Goal: Information Seeking & Learning: Learn about a topic

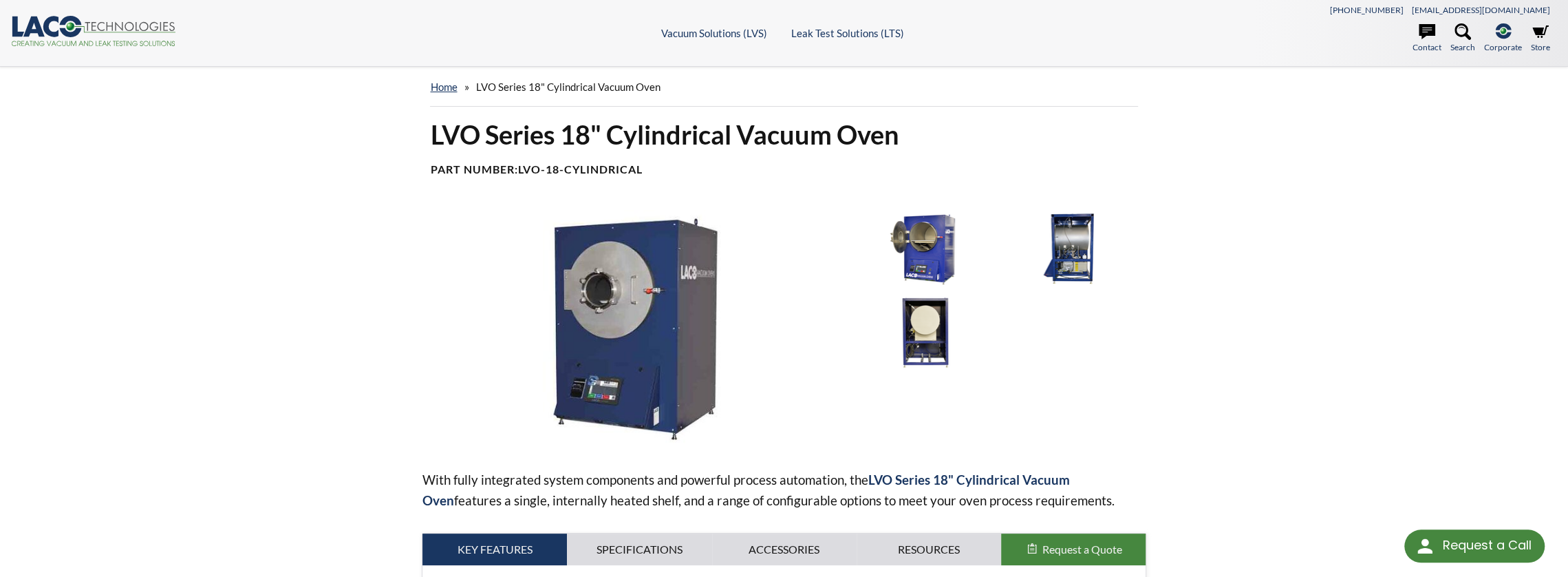
select select "Language Translate Widget"
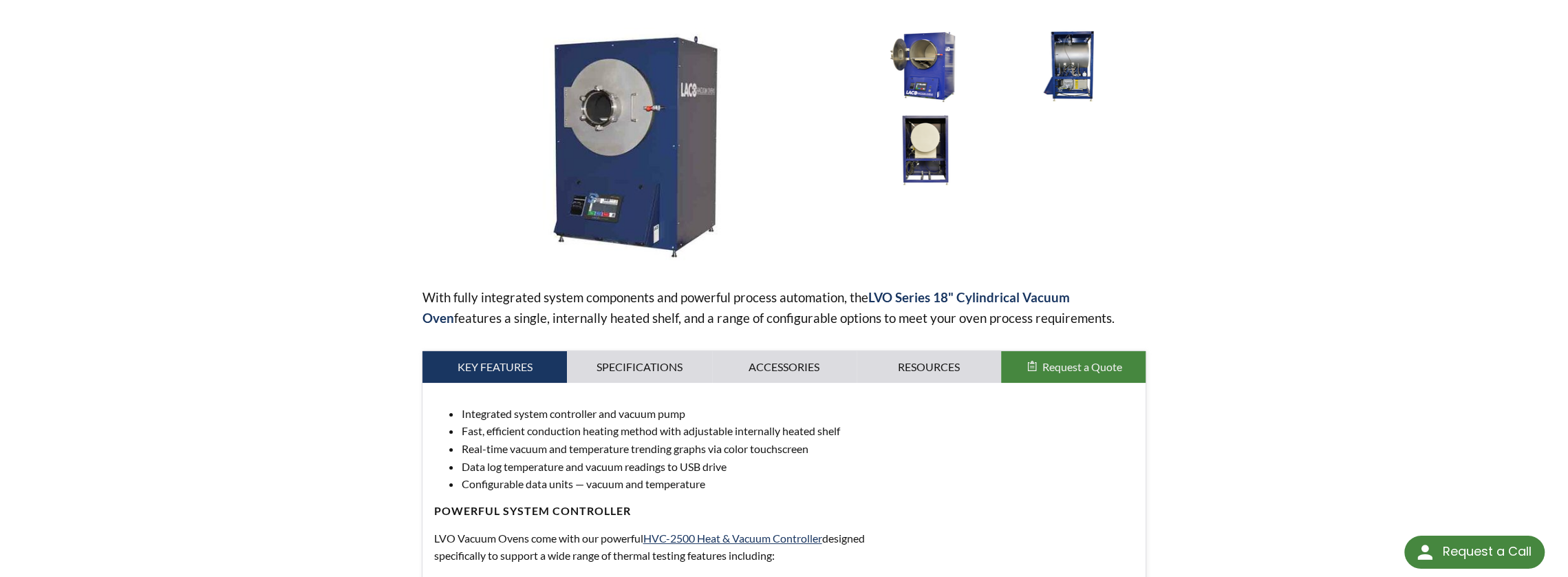
scroll to position [75, 0]
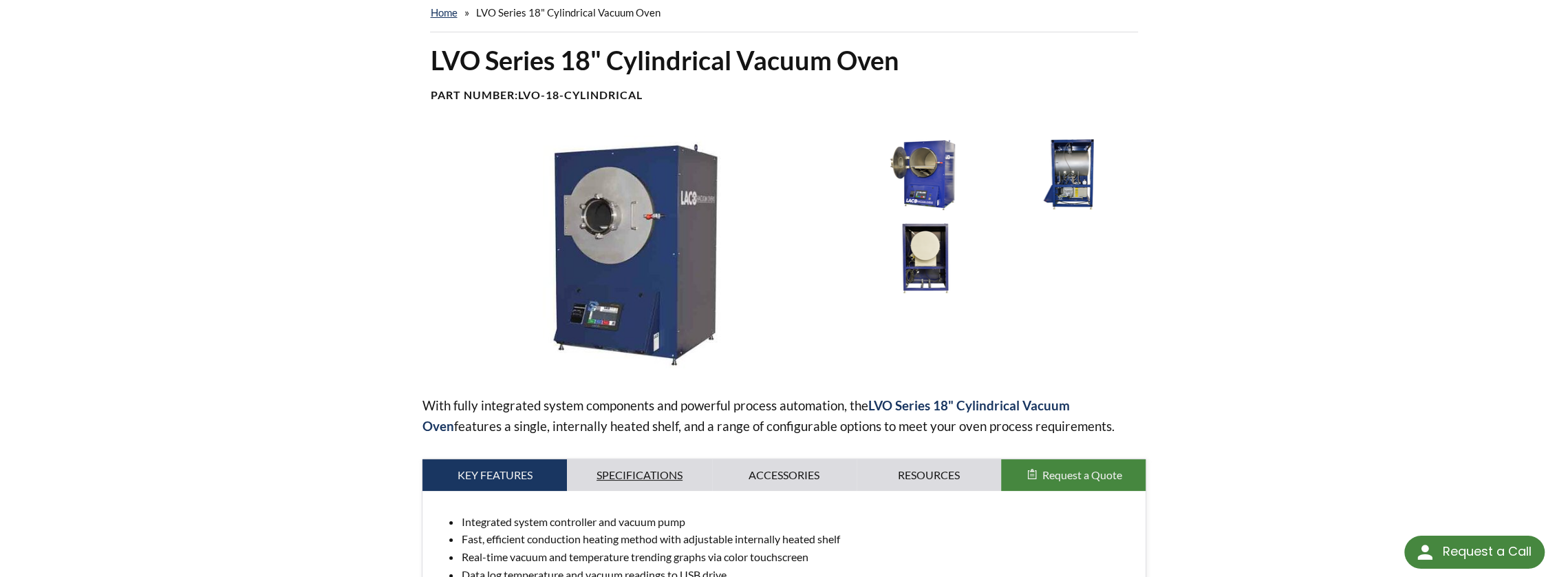
click at [633, 473] on link "Specifications" at bounding box center [639, 475] width 145 height 31
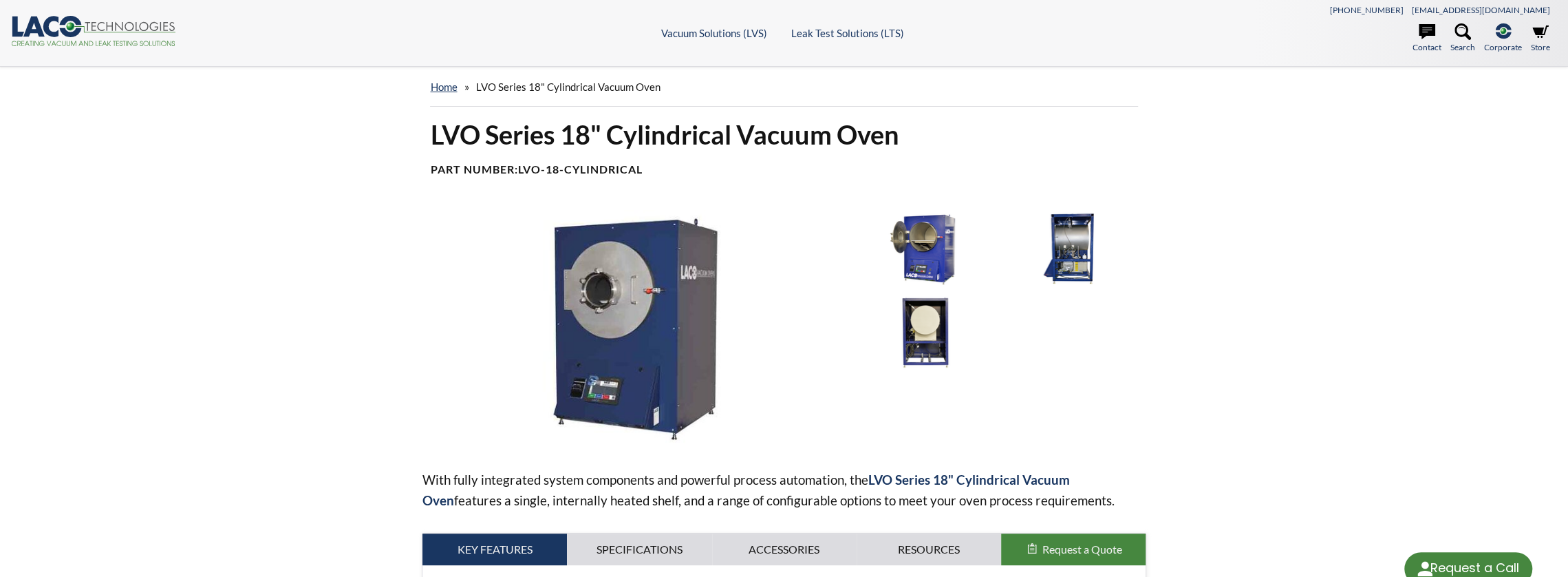
select select "Language Translate Widget"
click at [454, 85] on link "home" at bounding box center [443, 86] width 27 height 13
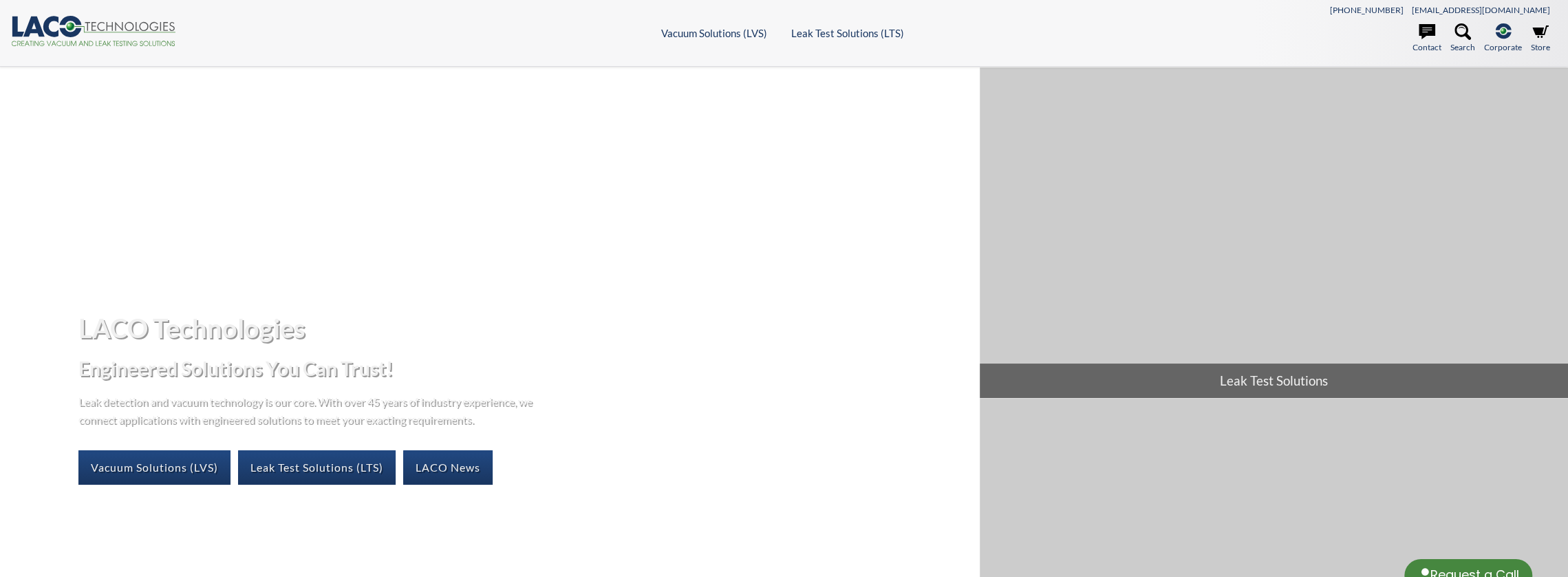
select select "Language Translate Widget"
click at [147, 465] on link "Vacuum Solutions (LVS)" at bounding box center [154, 468] width 152 height 35
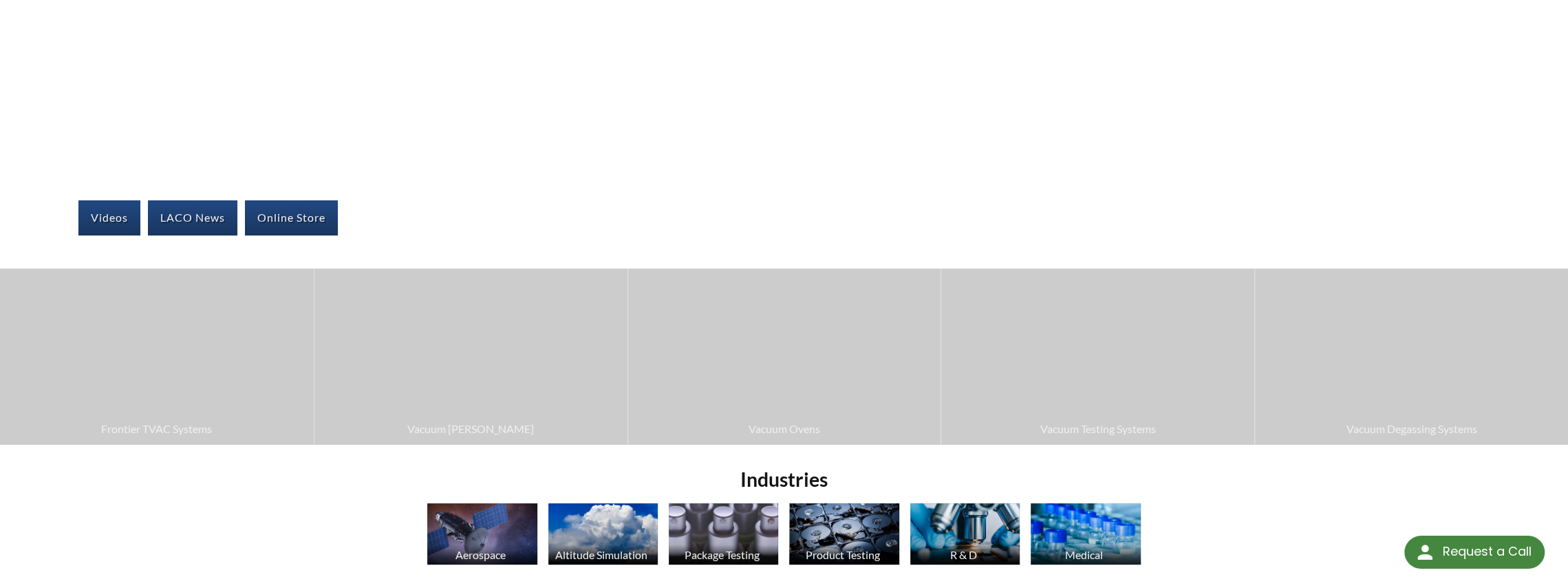
scroll to position [275, 0]
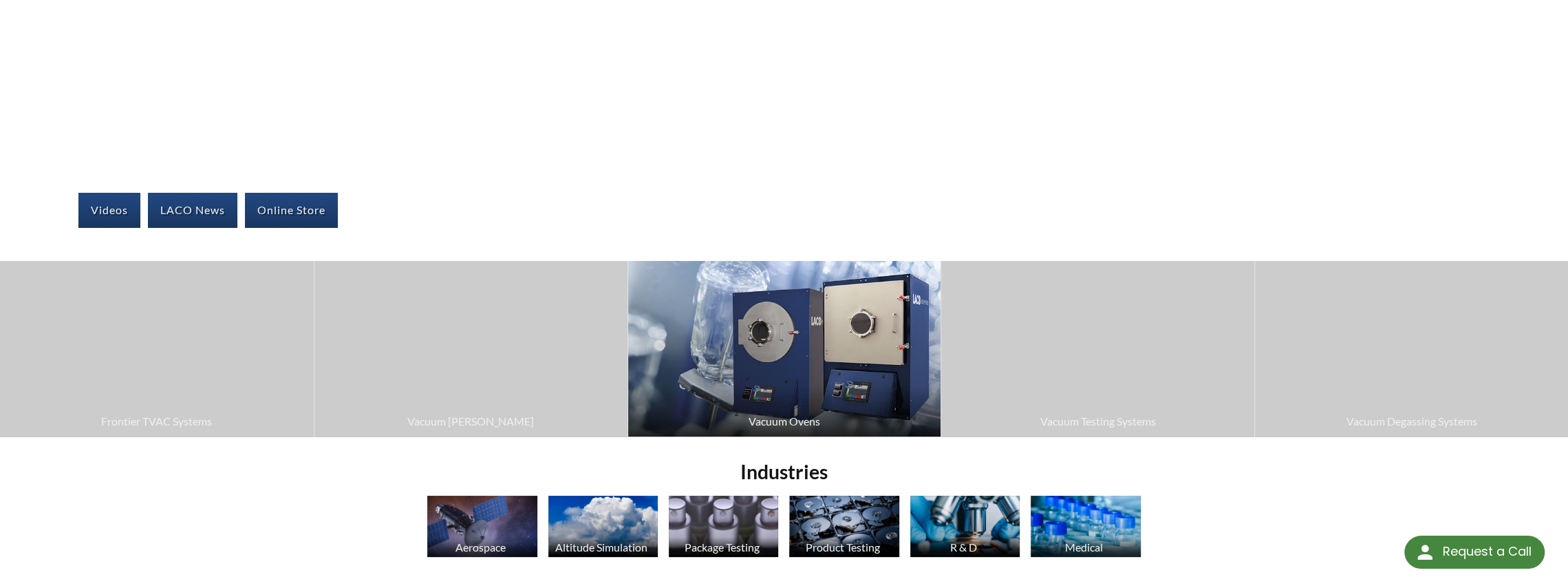
click at [768, 359] on img at bounding box center [784, 348] width 313 height 175
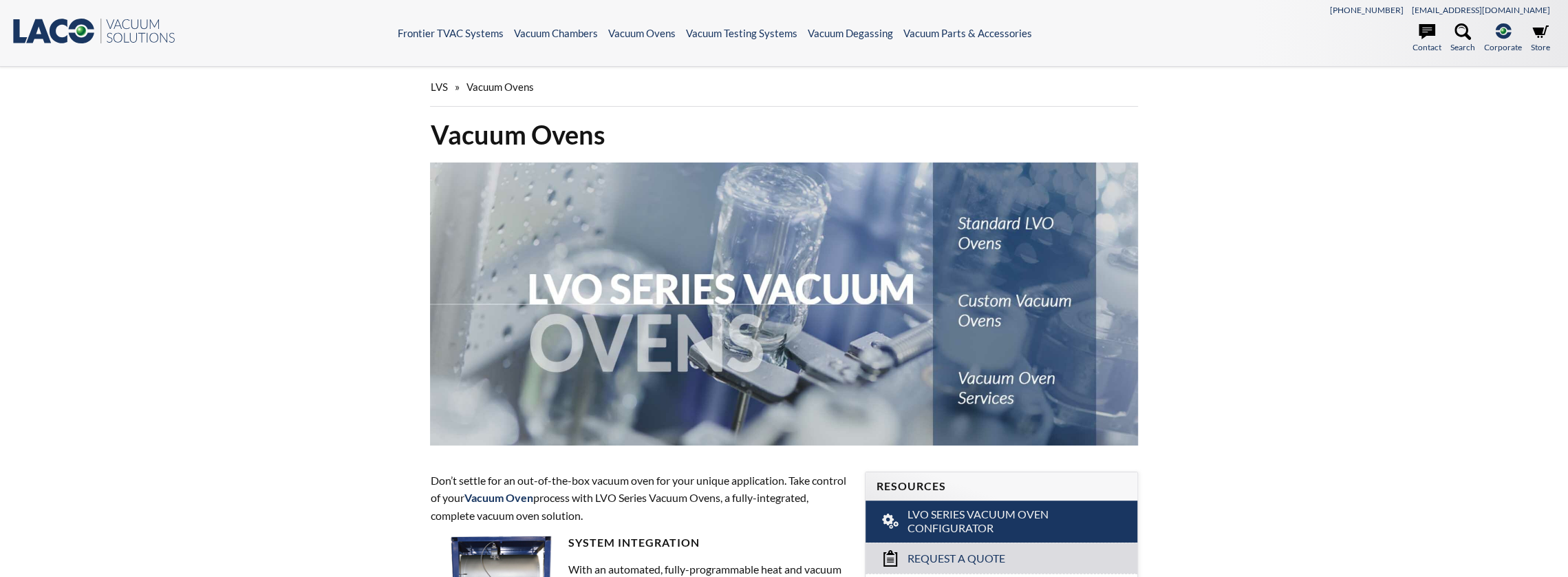
select select "Language Translate Widget"
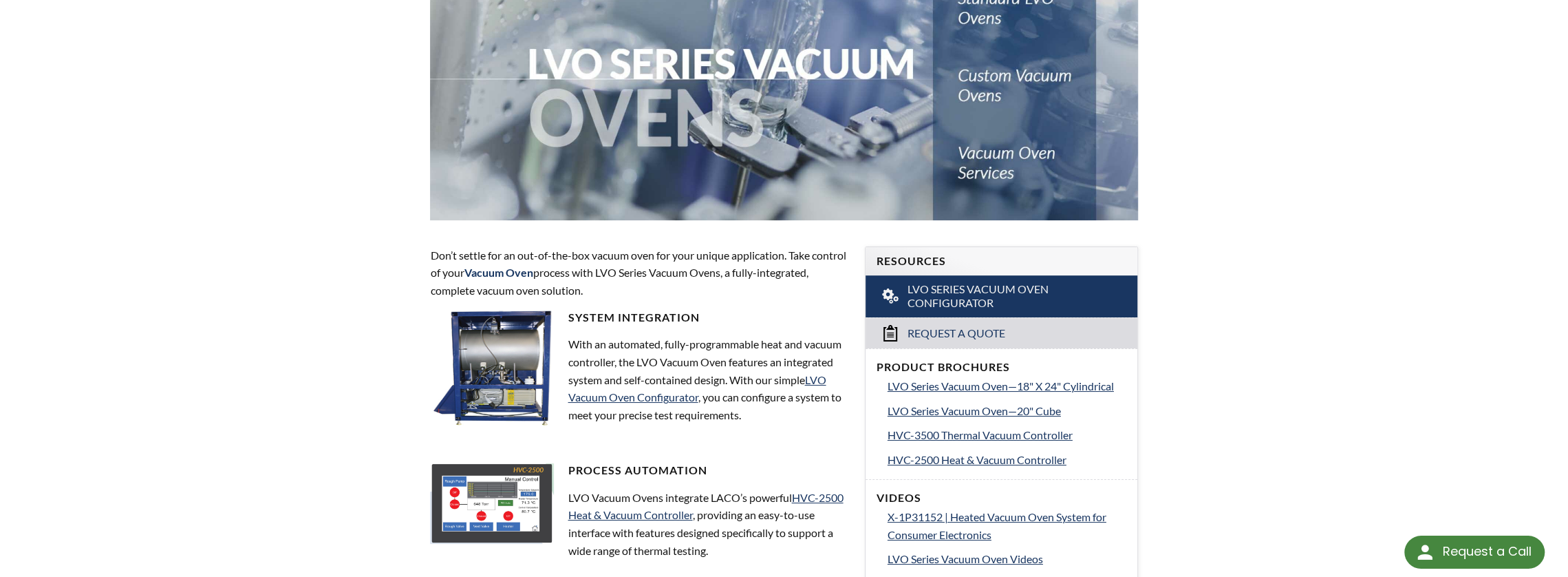
scroll to position [138, 0]
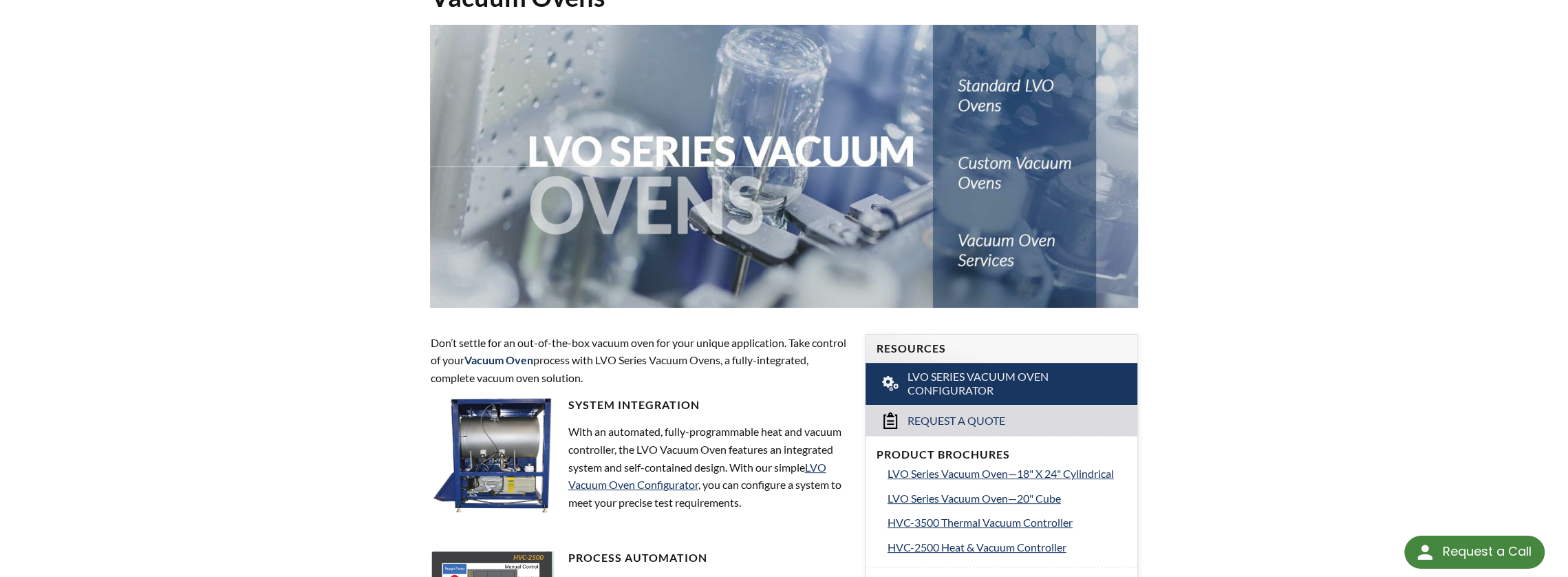
click at [978, 165] on img at bounding box center [784, 167] width 707 height 283
click at [982, 160] on img at bounding box center [784, 167] width 707 height 283
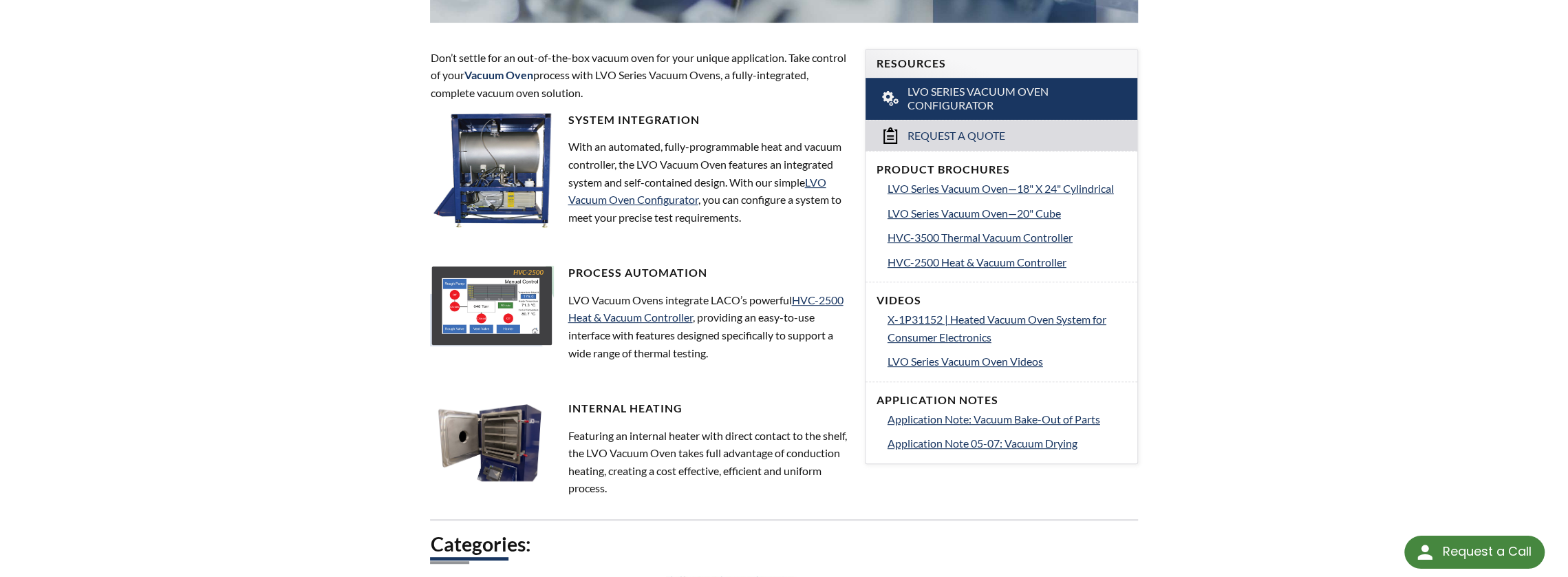
scroll to position [413, 0]
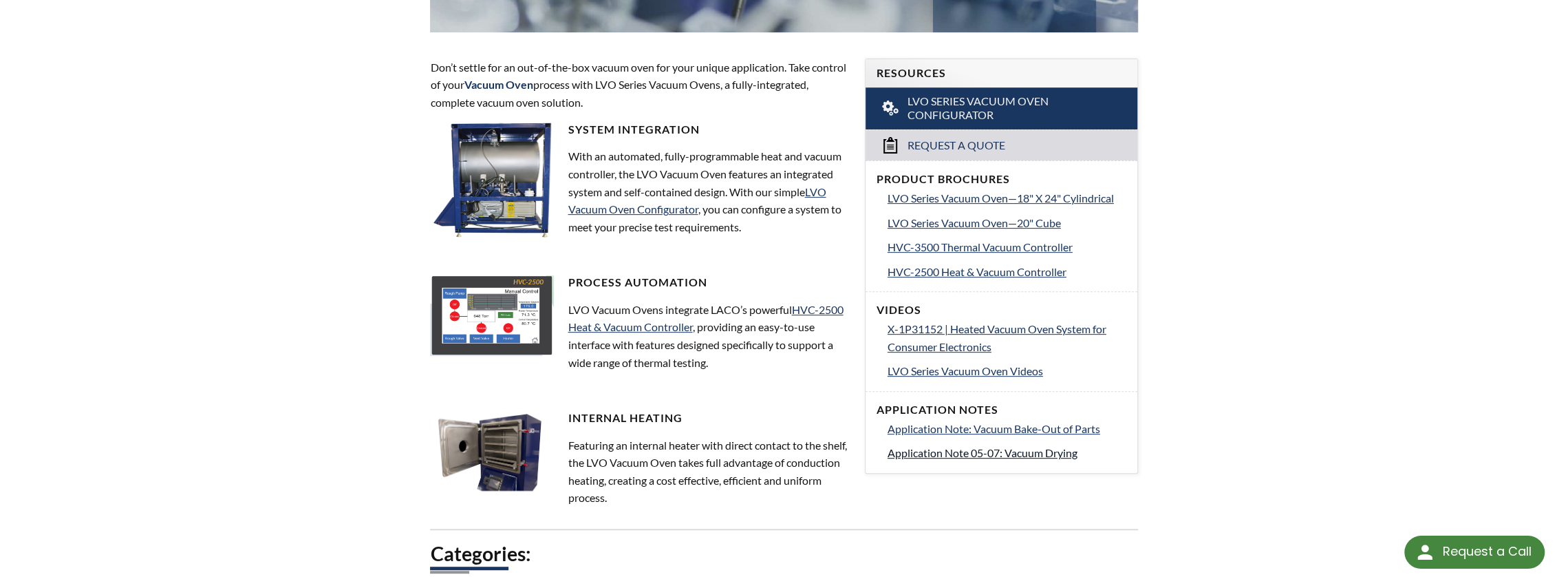
click at [987, 450] on span "Application Note 05-07: Vacuum Drying" at bounding box center [982, 452] width 190 height 13
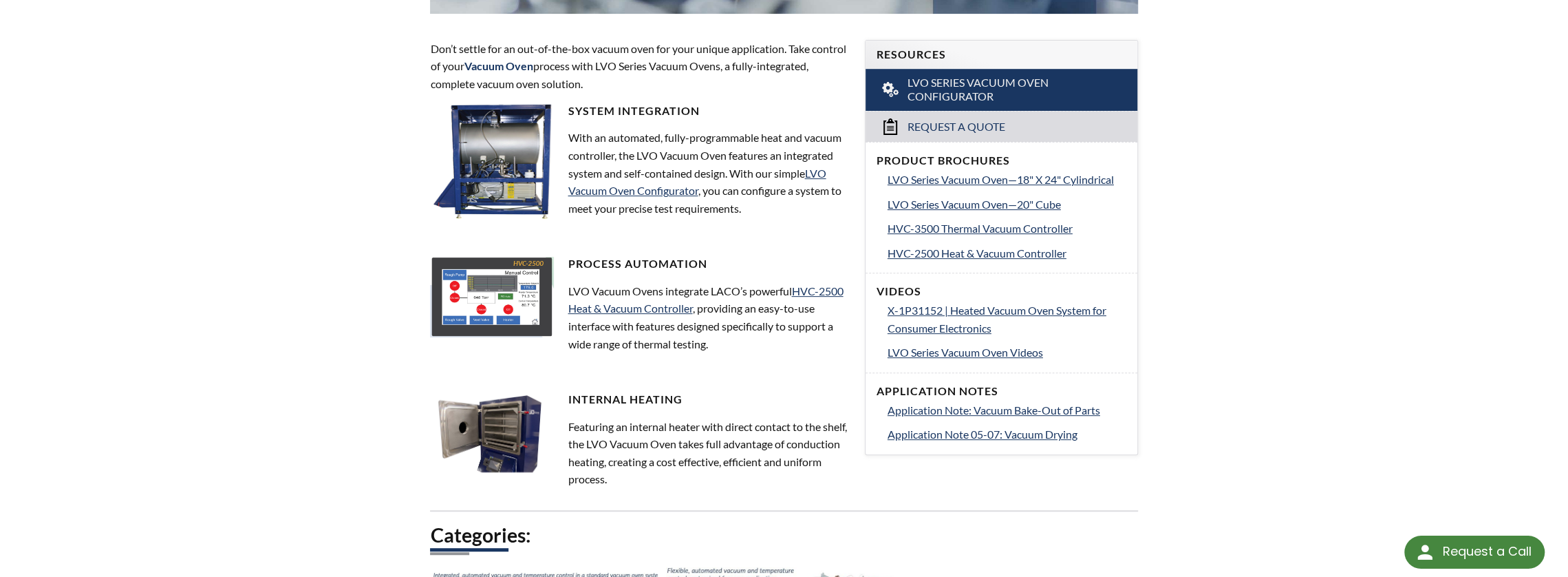
scroll to position [402, 0]
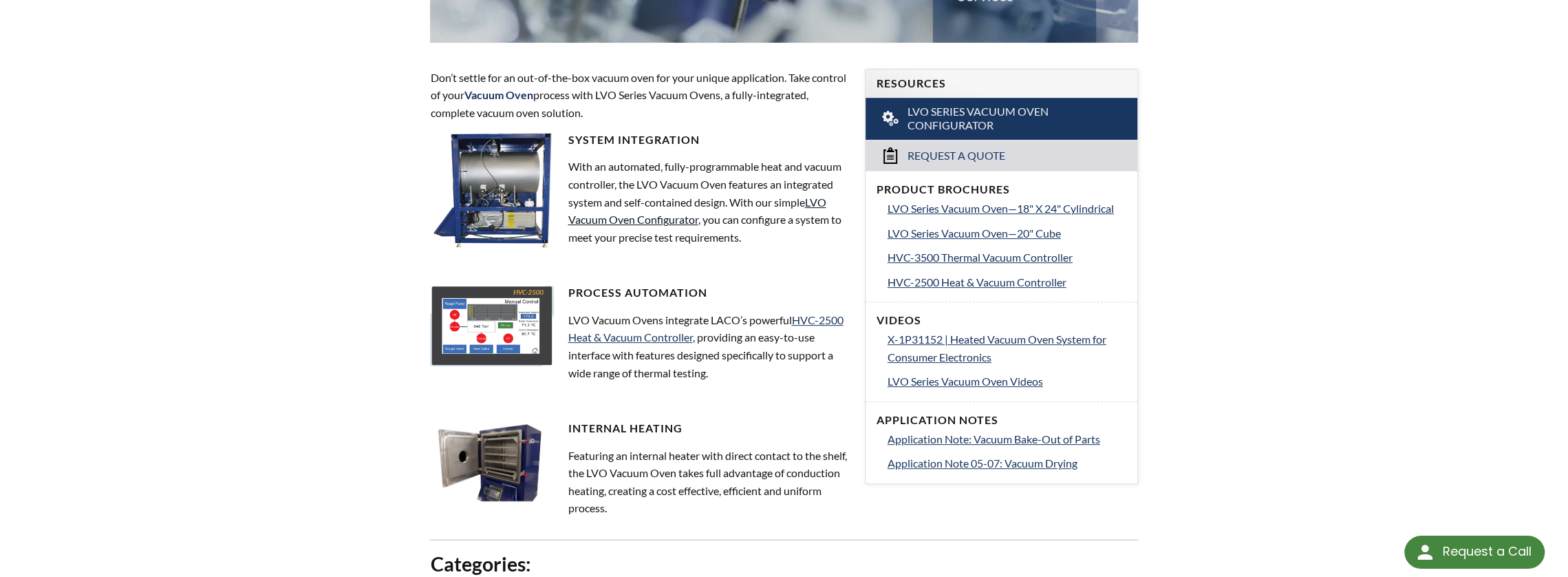
click at [817, 199] on link "LVO Vacuum Oven Configurator" at bounding box center [696, 211] width 258 height 31
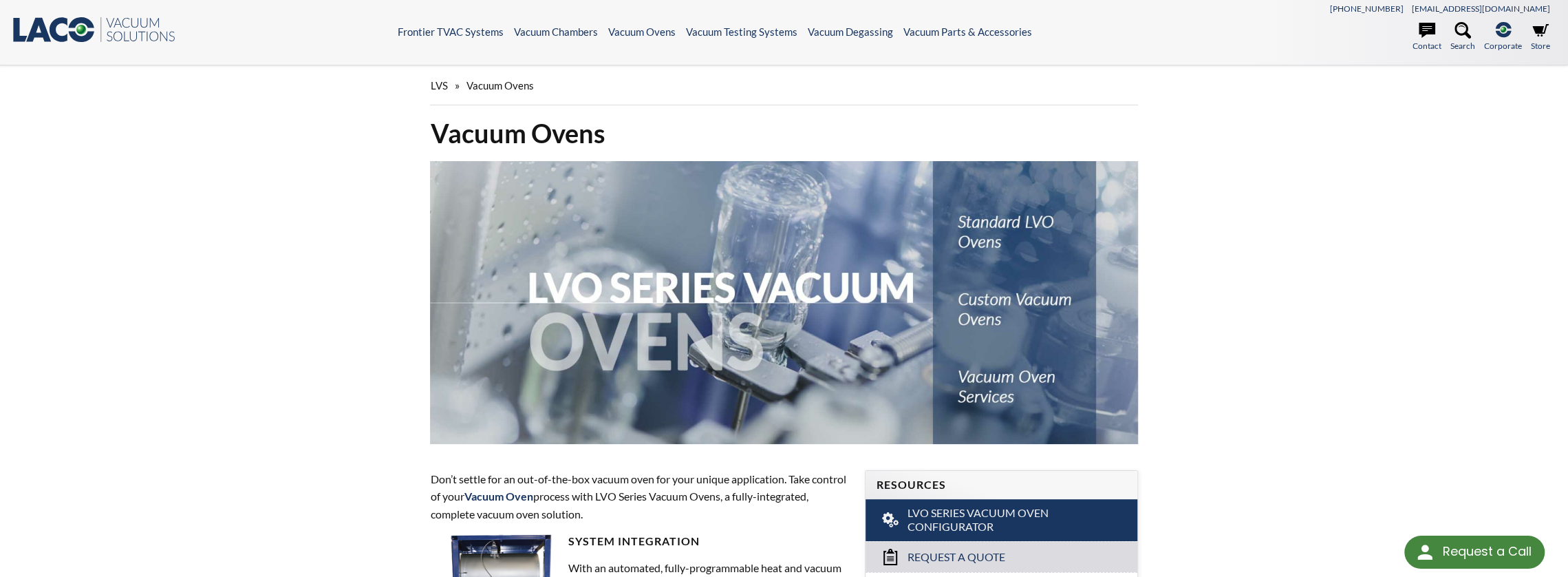
scroll to position [0, 0]
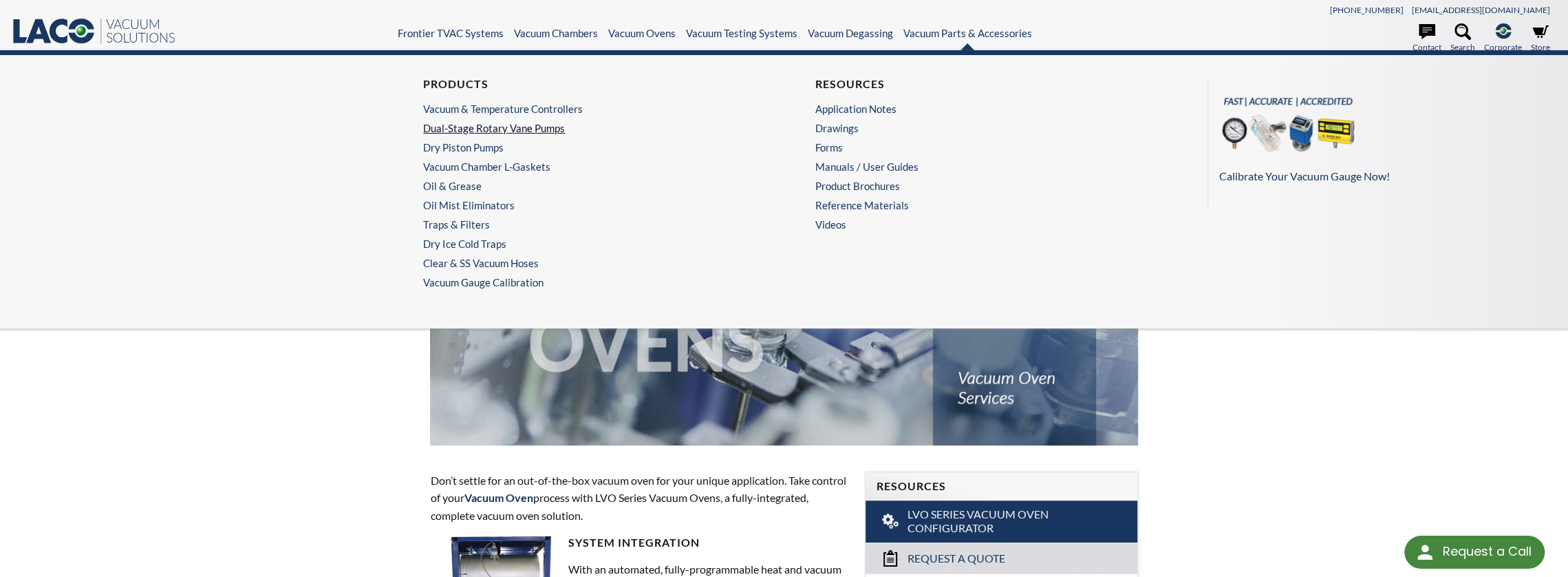
click at [540, 126] on link "Dual-Stage Rotary Vane Pumps" at bounding box center [584, 128] width 323 height 13
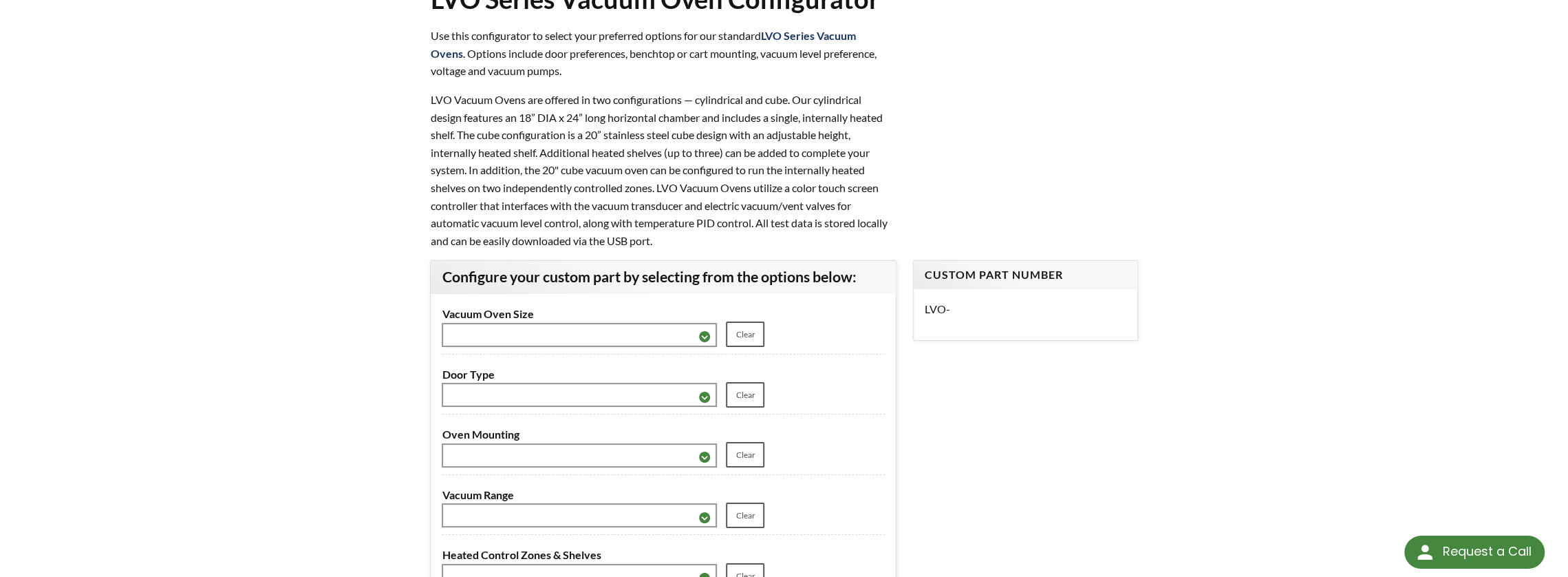
scroll to position [138, 0]
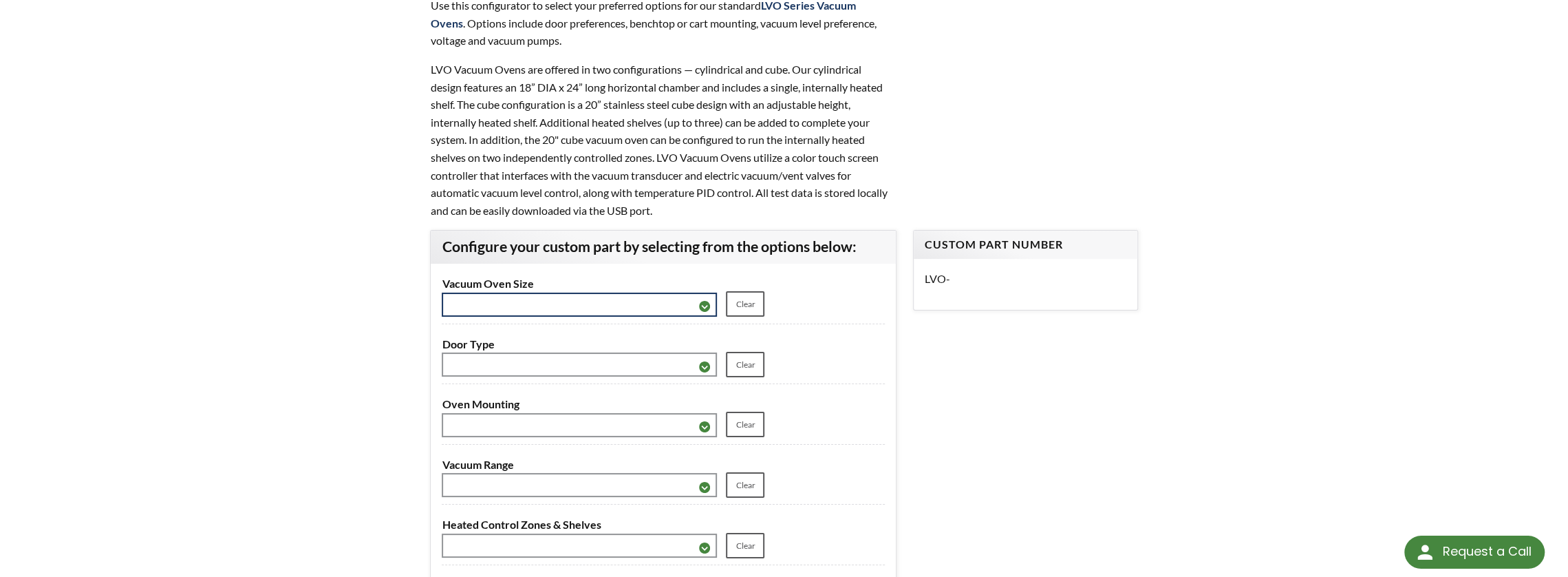
click at [700, 307] on select "**********" at bounding box center [579, 304] width 275 height 24
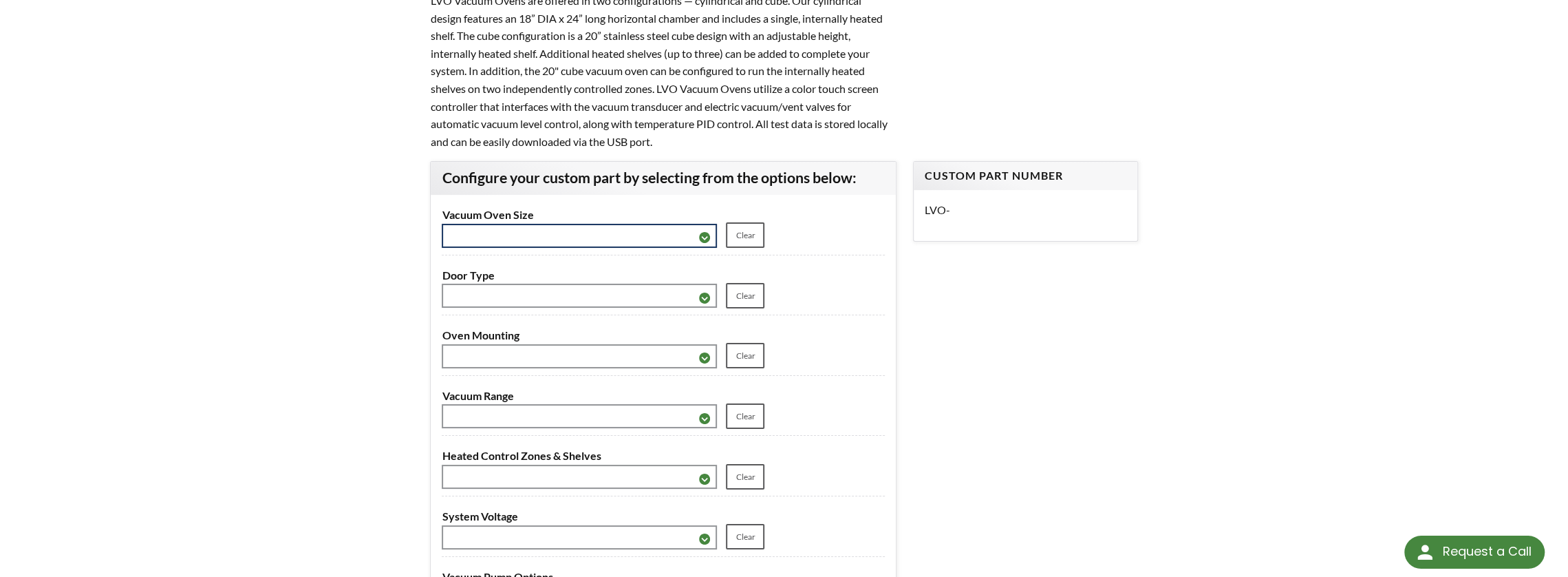
scroll to position [0, 0]
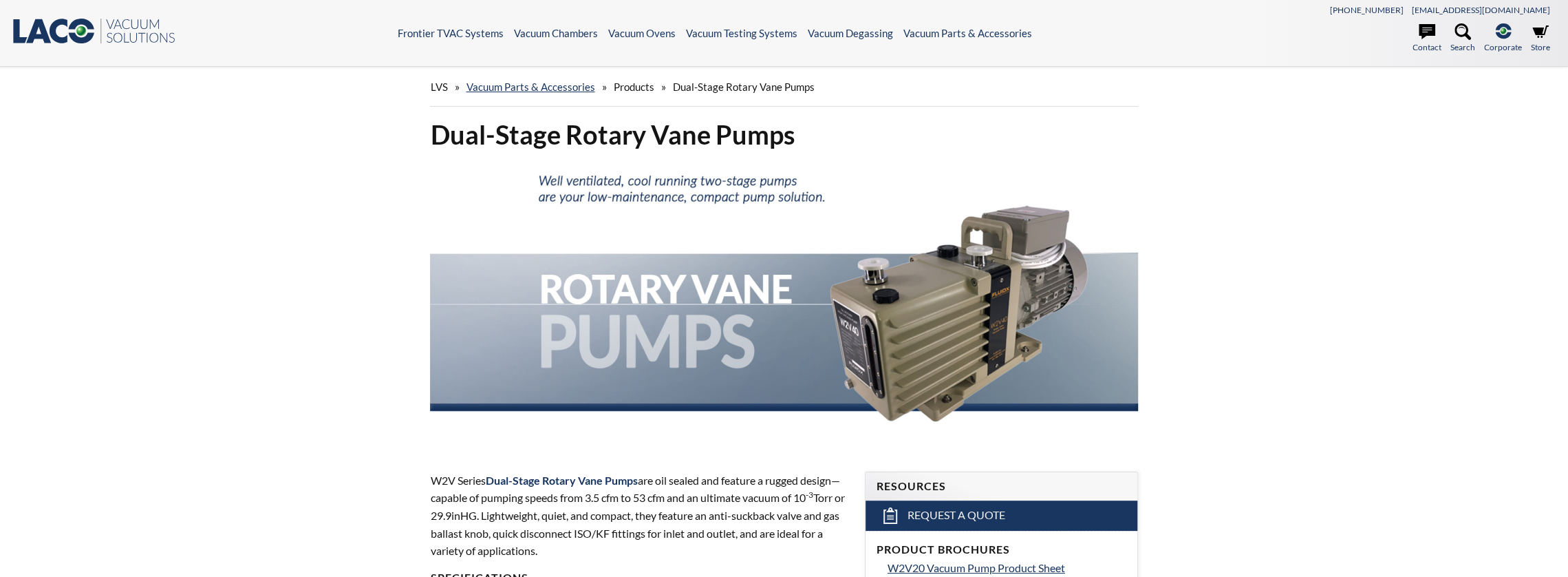
select select "Language Translate Widget"
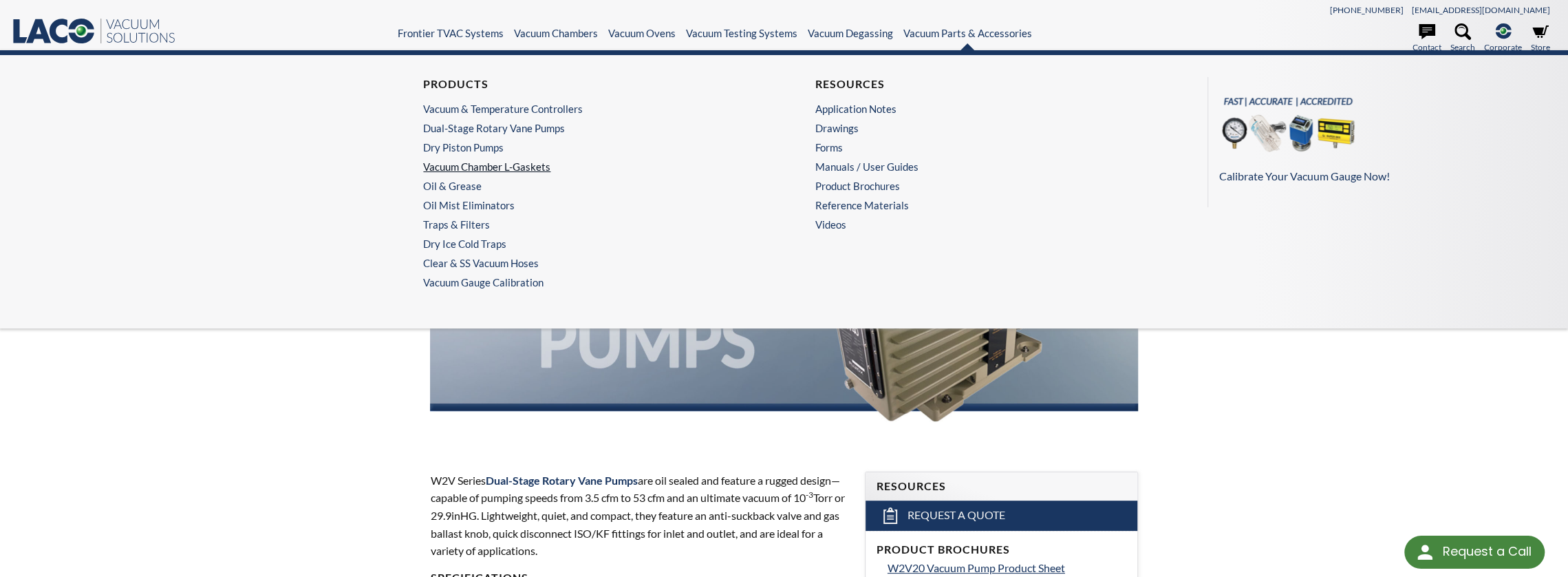
click at [534, 167] on link "Vacuum Chamber L-Gaskets" at bounding box center [584, 167] width 323 height 13
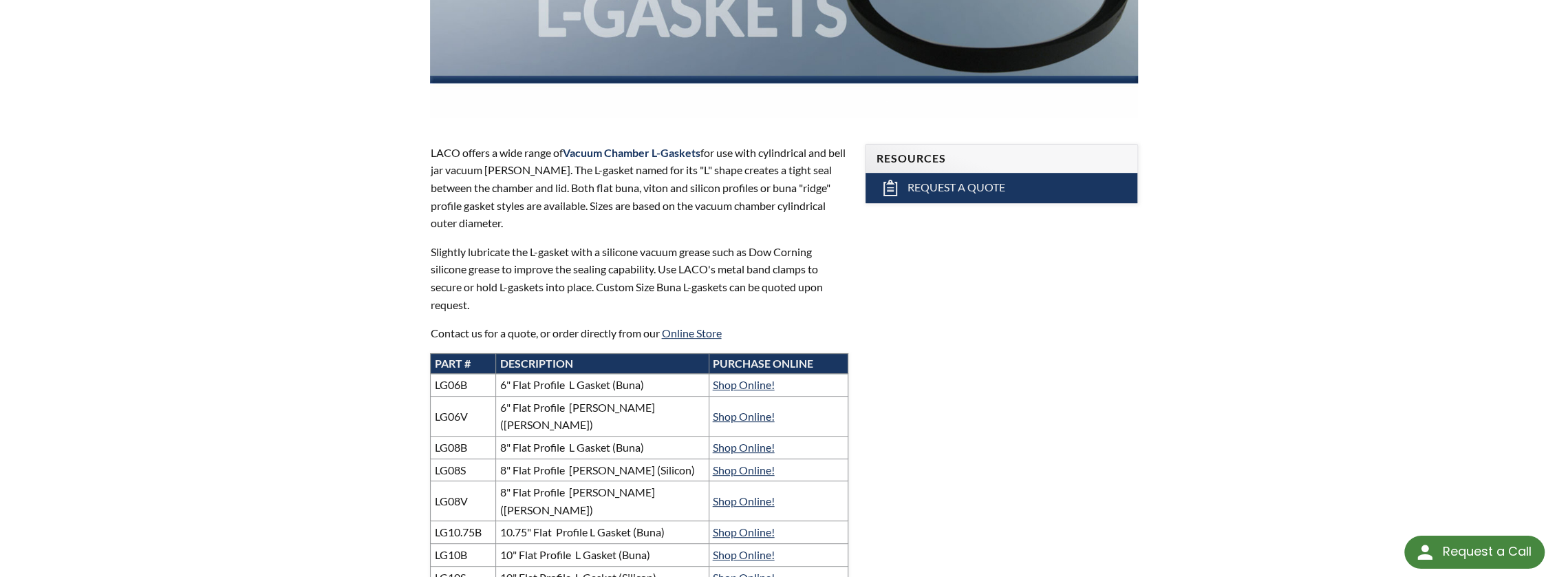
scroll to position [344, 0]
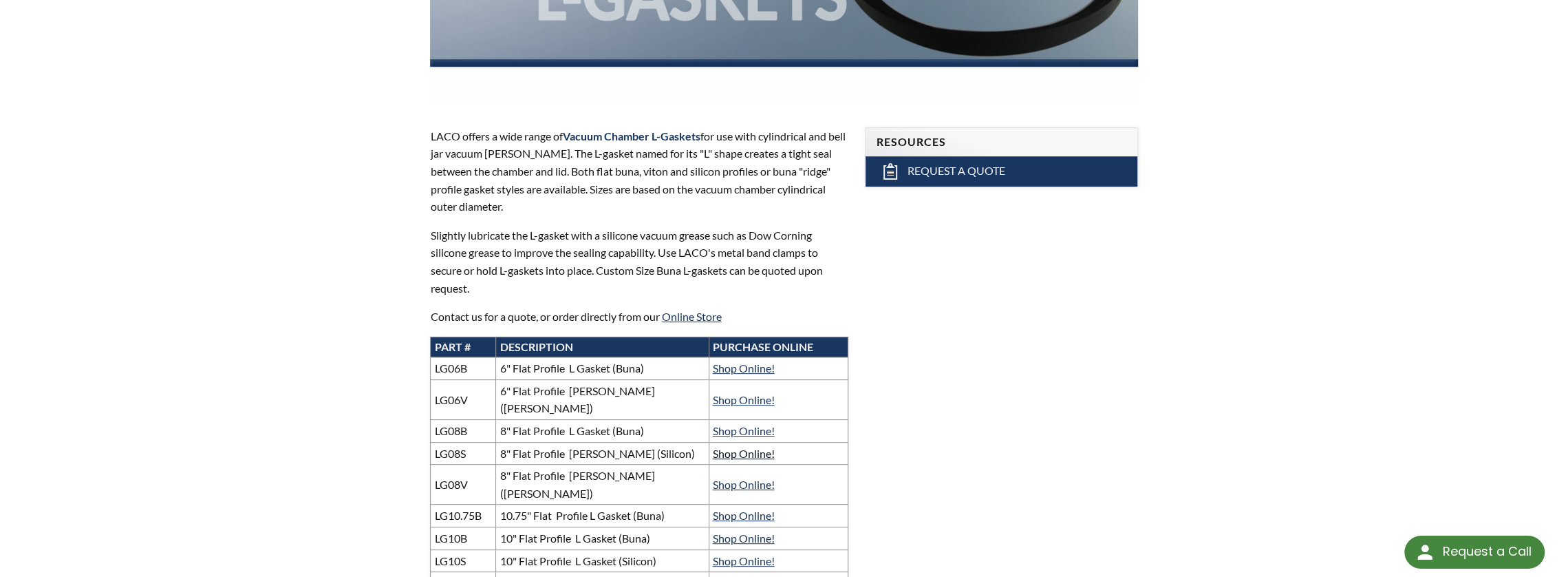
click at [761, 447] on link "Shop Online!" at bounding box center [744, 453] width 62 height 13
